Goal: Check status: Check status

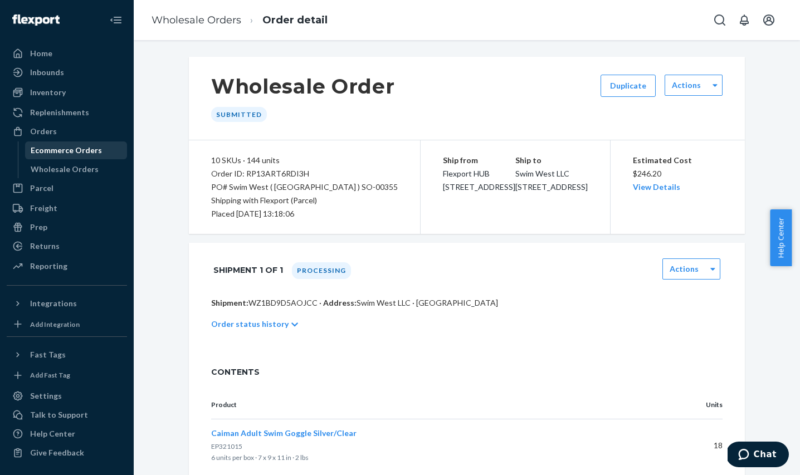
click at [74, 148] on div "Ecommerce Orders" at bounding box center [66, 150] width 71 height 11
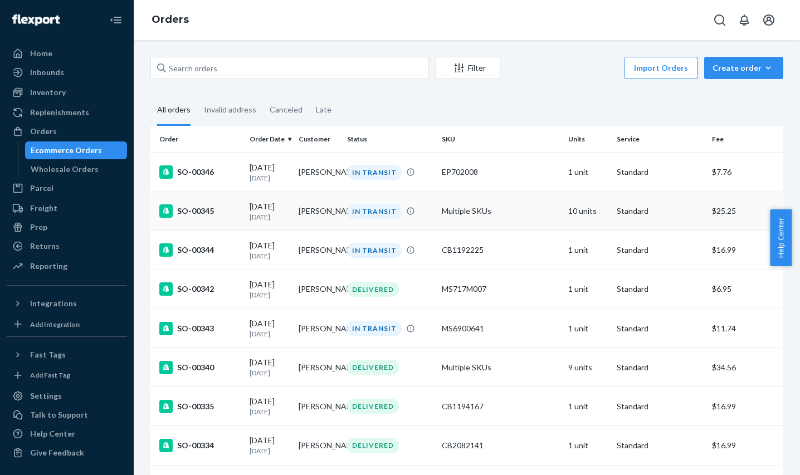
click at [367, 217] on div "IN TRANSIT" at bounding box center [374, 211] width 55 height 15
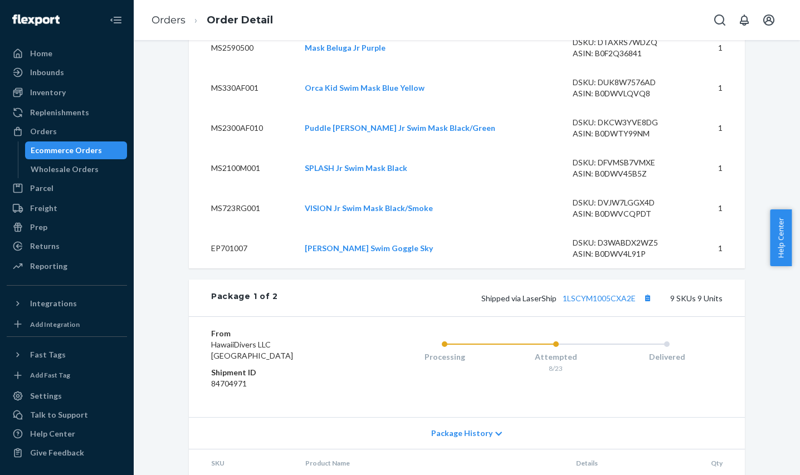
scroll to position [651, 0]
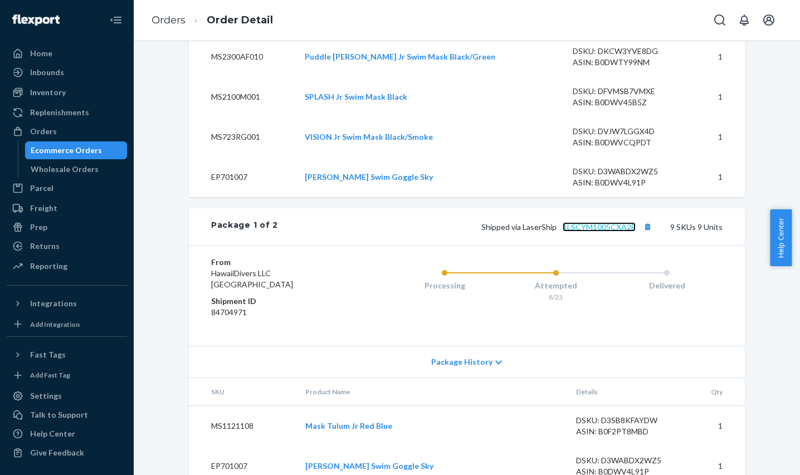
click at [590, 232] on link "1LSCYM1005CXA2E" at bounding box center [599, 226] width 73 height 9
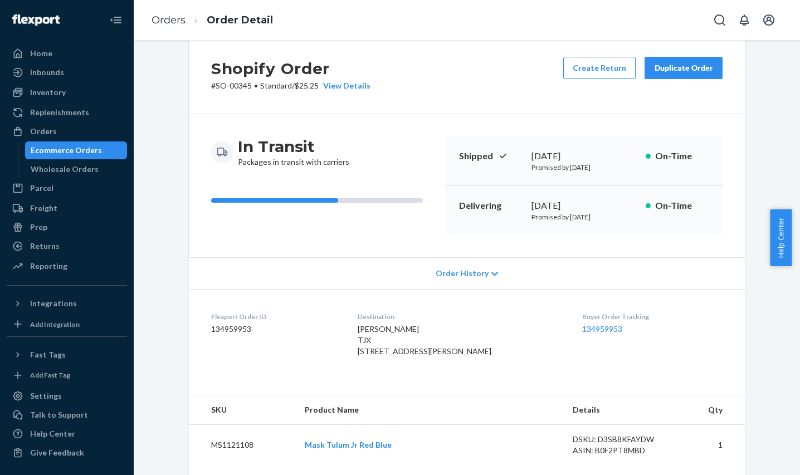
scroll to position [0, 0]
